Goal: Transaction & Acquisition: Purchase product/service

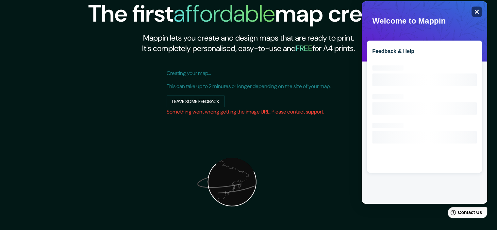
click at [479, 14] on div "Close" at bounding box center [477, 12] width 10 height 10
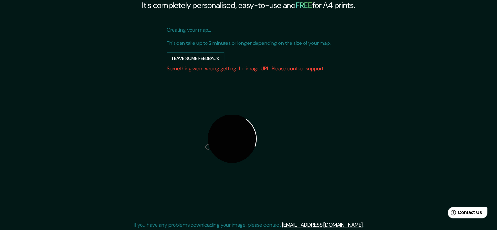
scroll to position [80, 0]
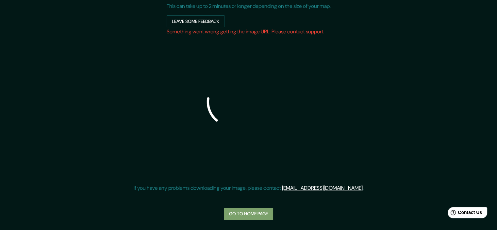
click at [244, 215] on link "Go to home page" at bounding box center [248, 214] width 49 height 12
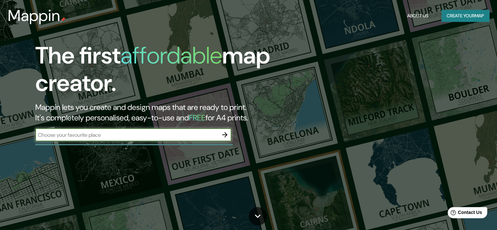
click at [226, 137] on icon "button" at bounding box center [225, 135] width 8 height 8
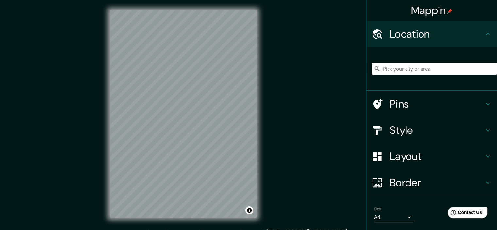
click at [428, 71] on input "Pick your city or area" at bounding box center [435, 69] width 126 height 12
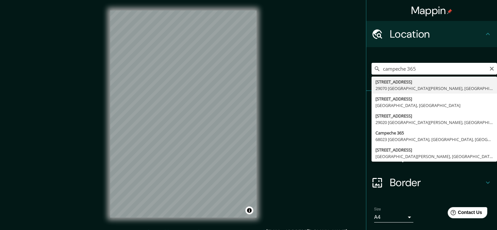
type input "[STREET_ADDRESS][PERSON_NAME]"
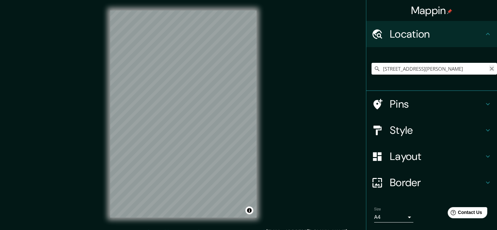
click at [490, 68] on icon "Clear" at bounding box center [492, 68] width 5 height 5
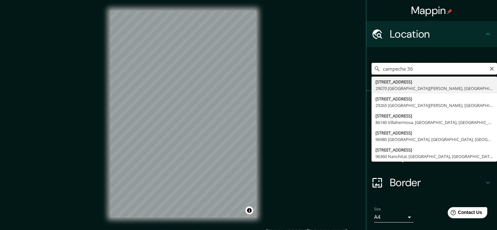
type input "campeche 365"
click at [440, 73] on input "campeche 365" at bounding box center [435, 69] width 126 height 12
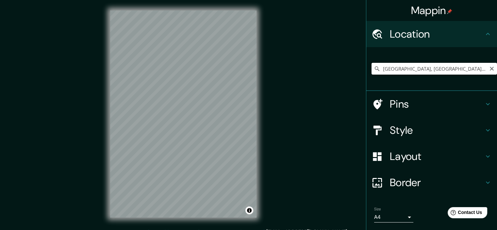
click at [490, 68] on input "[GEOGRAPHIC_DATA], [GEOGRAPHIC_DATA], [GEOGRAPHIC_DATA]" at bounding box center [435, 69] width 126 height 12
type input "[GEOGRAPHIC_DATA], [GEOGRAPHIC_DATA], [GEOGRAPHIC_DATA]"
click at [490, 69] on icon "Clear" at bounding box center [492, 69] width 4 height 4
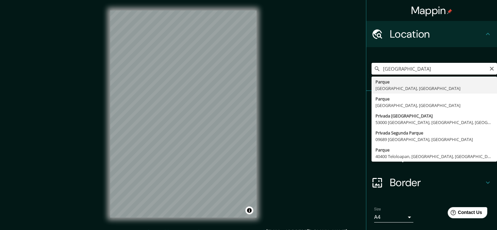
type input "[GEOGRAPHIC_DATA]"
click at [490, 69] on icon "Clear" at bounding box center [492, 69] width 4 height 4
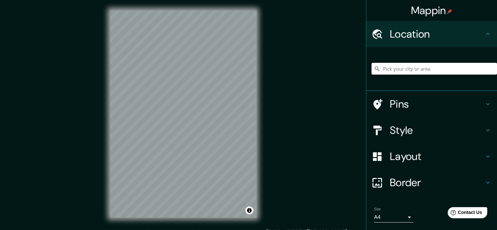
paste input "Av. [STREET_ADDRESS]"
type input "[STREET_ADDRESS]"
click at [423, 159] on h4 "Layout" at bounding box center [437, 156] width 94 height 13
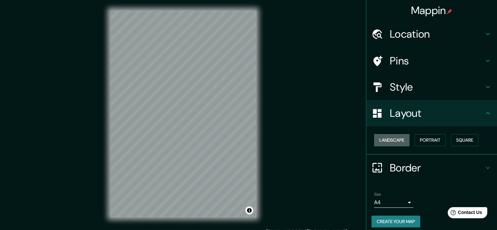
click at [398, 139] on button "Landscape" at bounding box center [391, 140] width 35 height 12
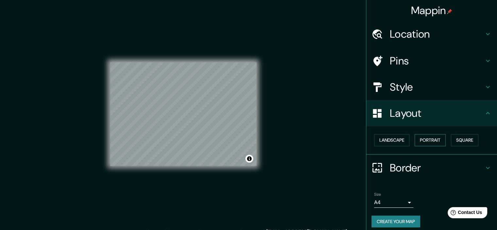
click at [428, 141] on button "Portrait" at bounding box center [430, 140] width 31 height 12
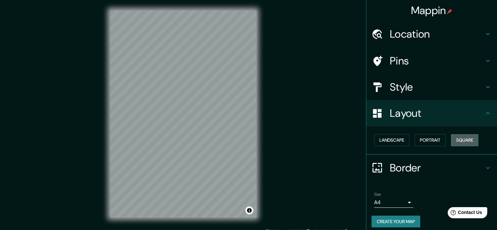
click at [470, 140] on button "Square" at bounding box center [464, 140] width 27 height 12
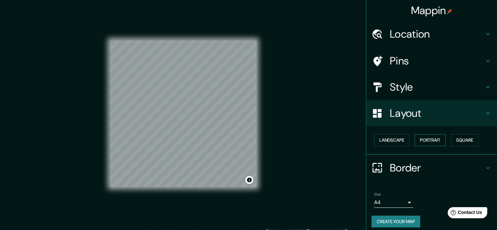
click at [430, 140] on button "Portrait" at bounding box center [430, 140] width 31 height 12
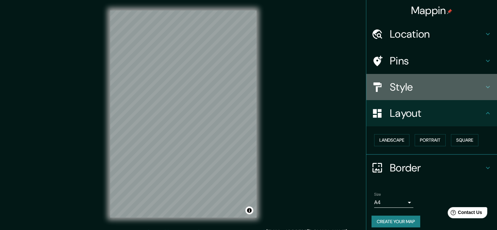
click at [427, 82] on h4 "Style" at bounding box center [437, 86] width 94 height 13
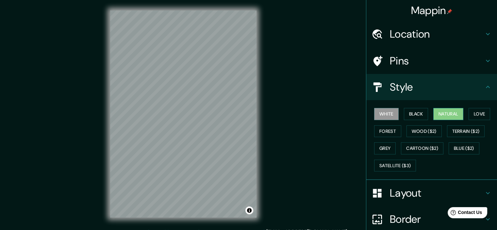
click at [440, 112] on button "Natural" at bounding box center [449, 114] width 30 height 12
click at [416, 113] on button "Black" at bounding box center [416, 114] width 25 height 12
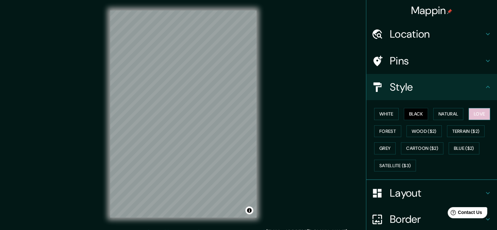
click at [476, 113] on button "Love" at bounding box center [480, 114] width 22 height 12
click at [386, 116] on button "White" at bounding box center [386, 114] width 25 height 12
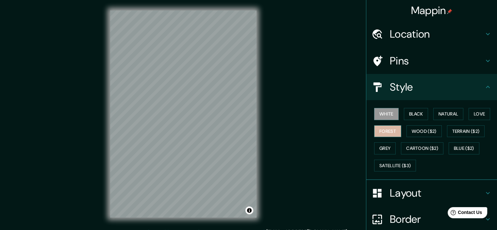
click at [386, 133] on button "Forest" at bounding box center [387, 131] width 27 height 12
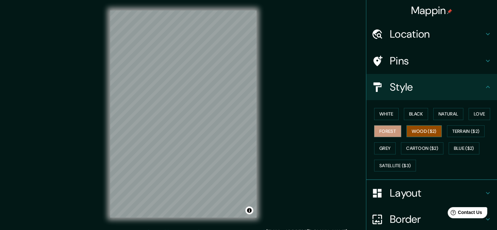
click at [417, 136] on button "Wood ($2)" at bounding box center [424, 131] width 35 height 12
click at [457, 132] on button "Terrain ($2)" at bounding box center [466, 131] width 38 height 12
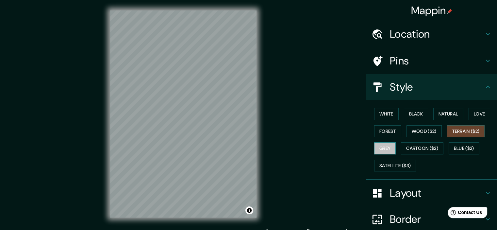
click at [377, 150] on button "Grey" at bounding box center [385, 148] width 22 height 12
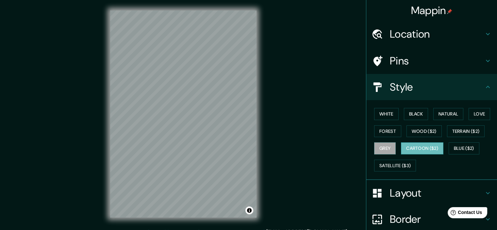
click at [412, 147] on button "Cartoon ($2)" at bounding box center [422, 148] width 43 height 12
click at [459, 148] on button "Blue ($2)" at bounding box center [464, 148] width 31 height 12
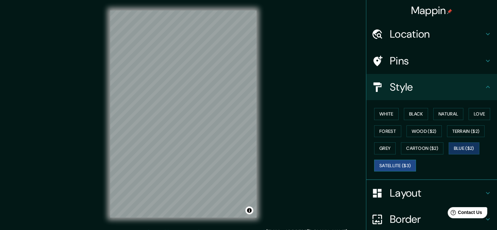
click at [386, 162] on button "Satellite ($3)" at bounding box center [395, 166] width 42 height 12
click at [411, 112] on button "Black" at bounding box center [416, 114] width 25 height 12
click at [407, 113] on button "Black" at bounding box center [416, 114] width 25 height 12
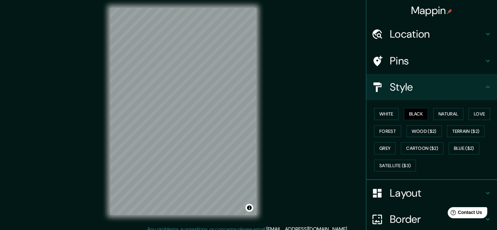
scroll to position [3, 0]
